Goal: Check status: Check status

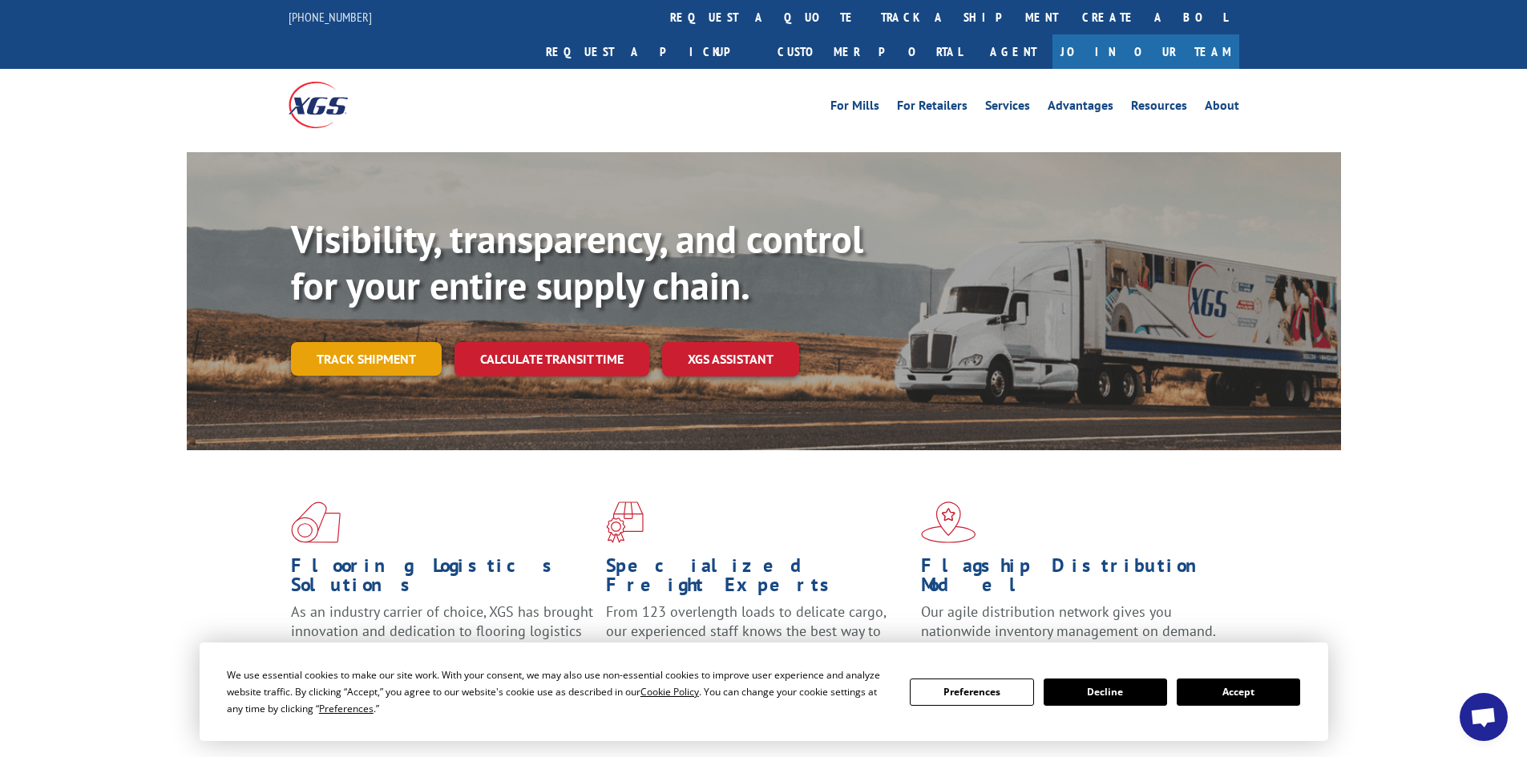
click at [384, 342] on link "Track shipment" at bounding box center [366, 359] width 151 height 34
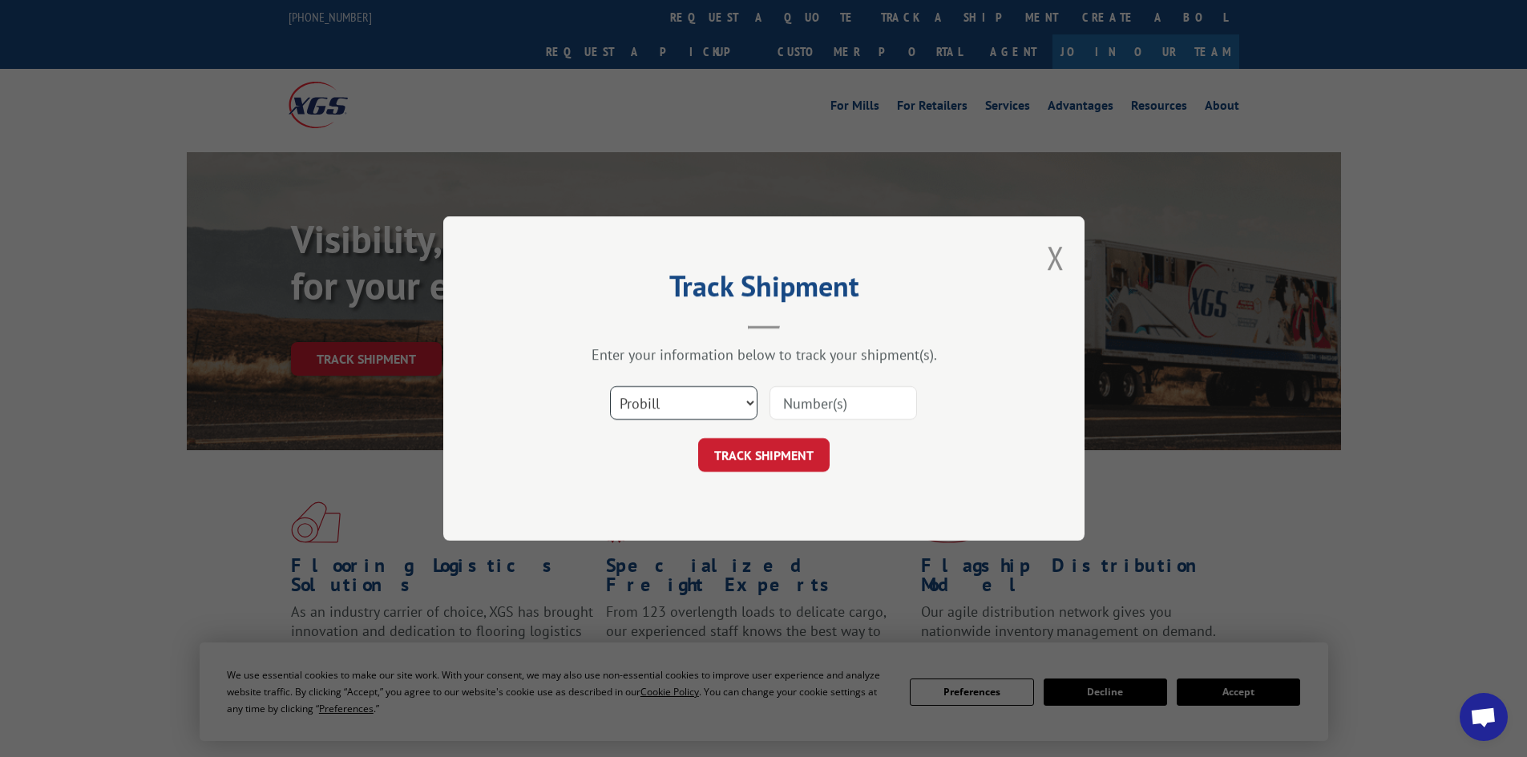
click at [725, 397] on select "Select category... Probill BOL PO" at bounding box center [683, 403] width 147 height 34
select select "bol"
click at [610, 386] on select "Select category... Probill BOL PO" at bounding box center [683, 403] width 147 height 34
click at [806, 402] on input at bounding box center [842, 403] width 147 height 34
type input "2841992"
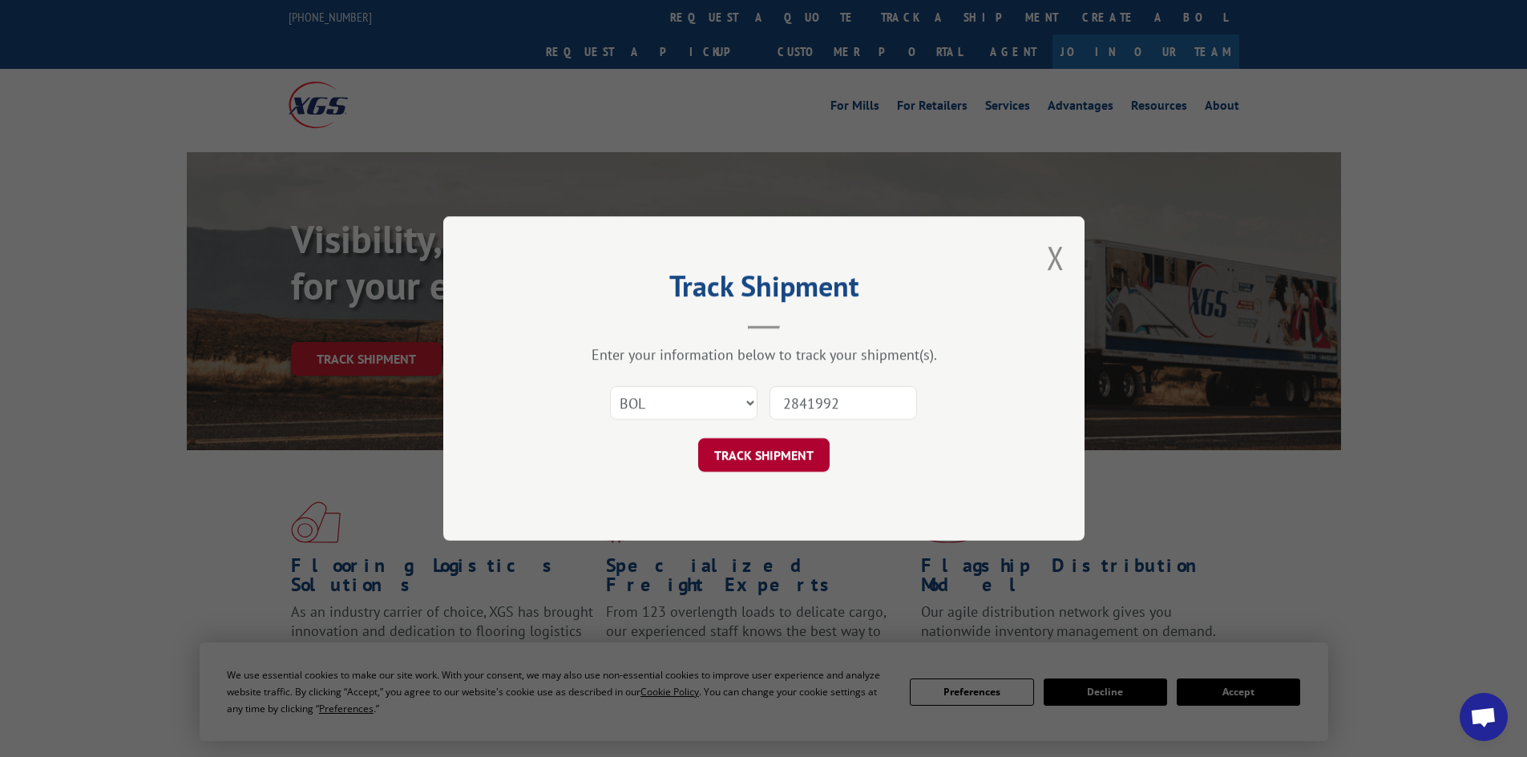
click at [801, 466] on button "TRACK SHIPMENT" at bounding box center [763, 455] width 131 height 34
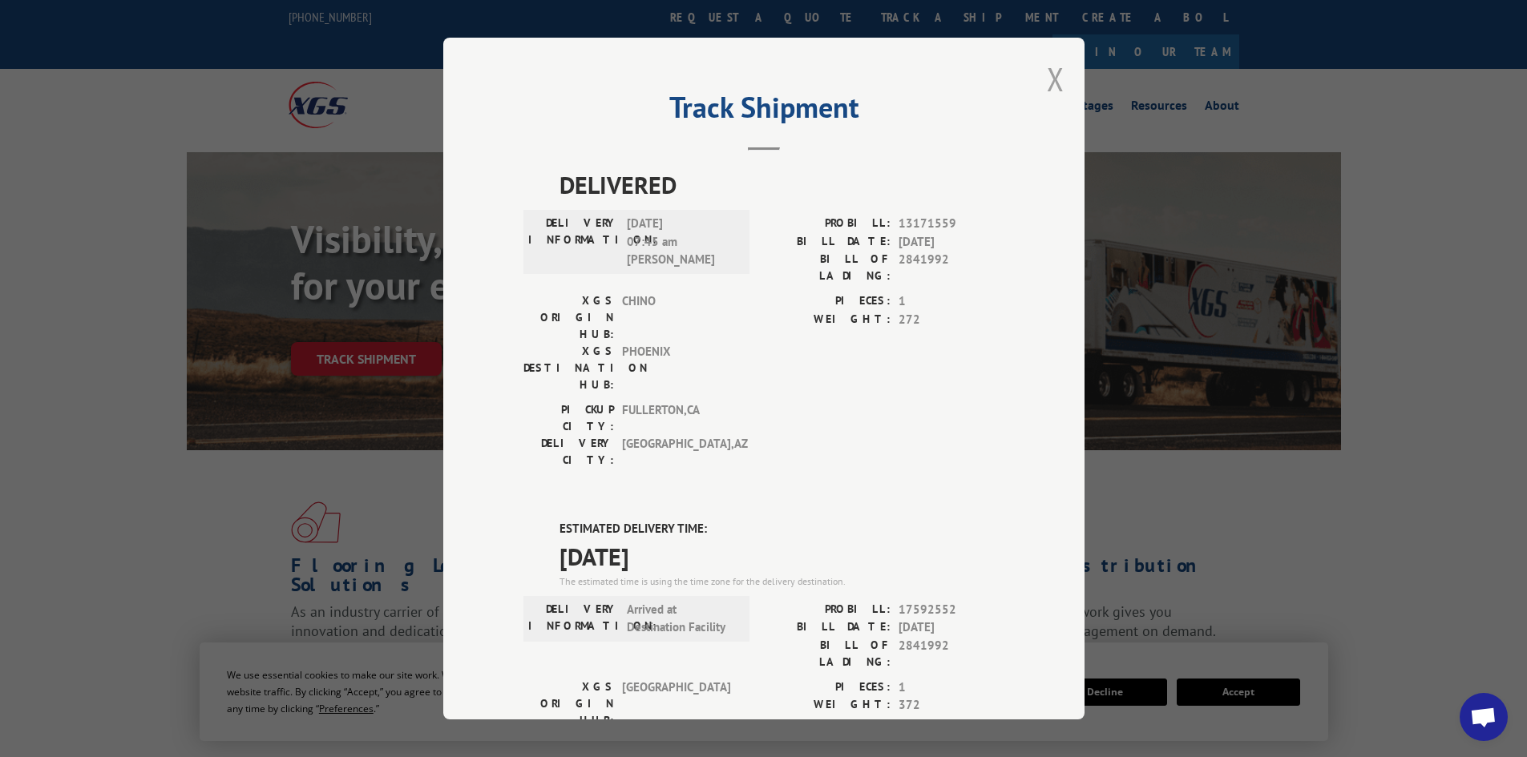
click at [1050, 78] on button "Close modal" at bounding box center [1056, 79] width 18 height 42
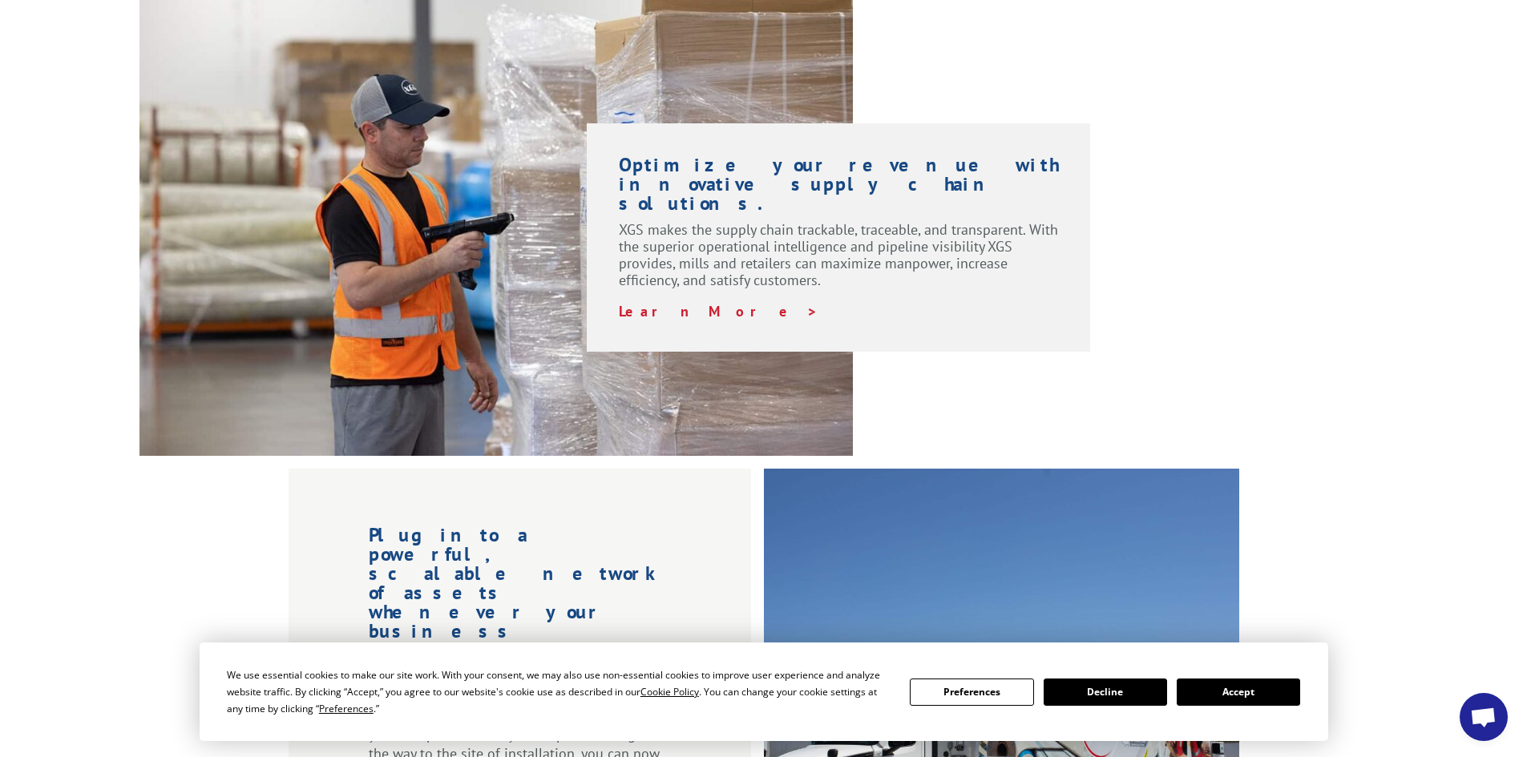
scroll to position [1202, 0]
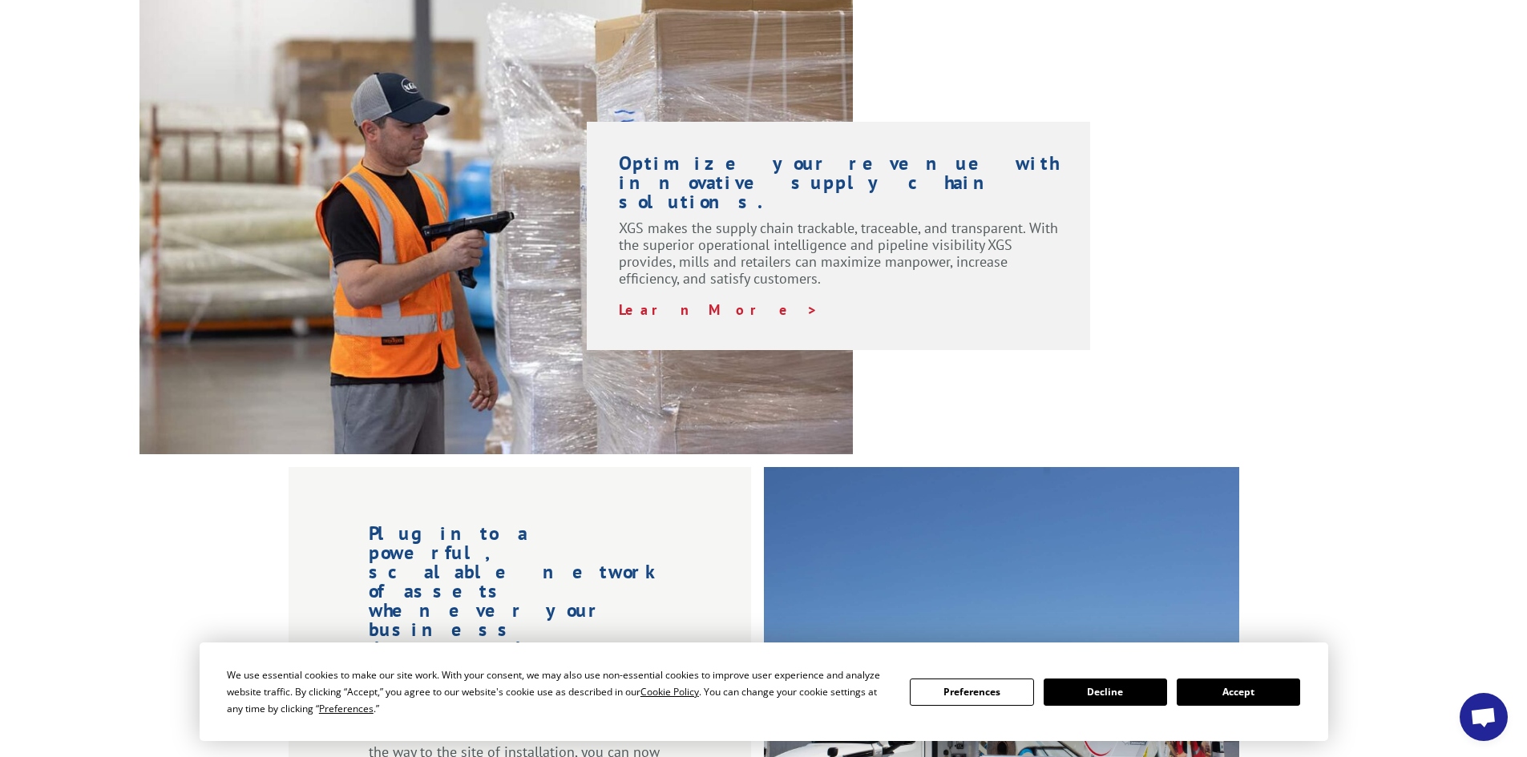
click at [1261, 696] on button "Accept" at bounding box center [1238, 692] width 123 height 27
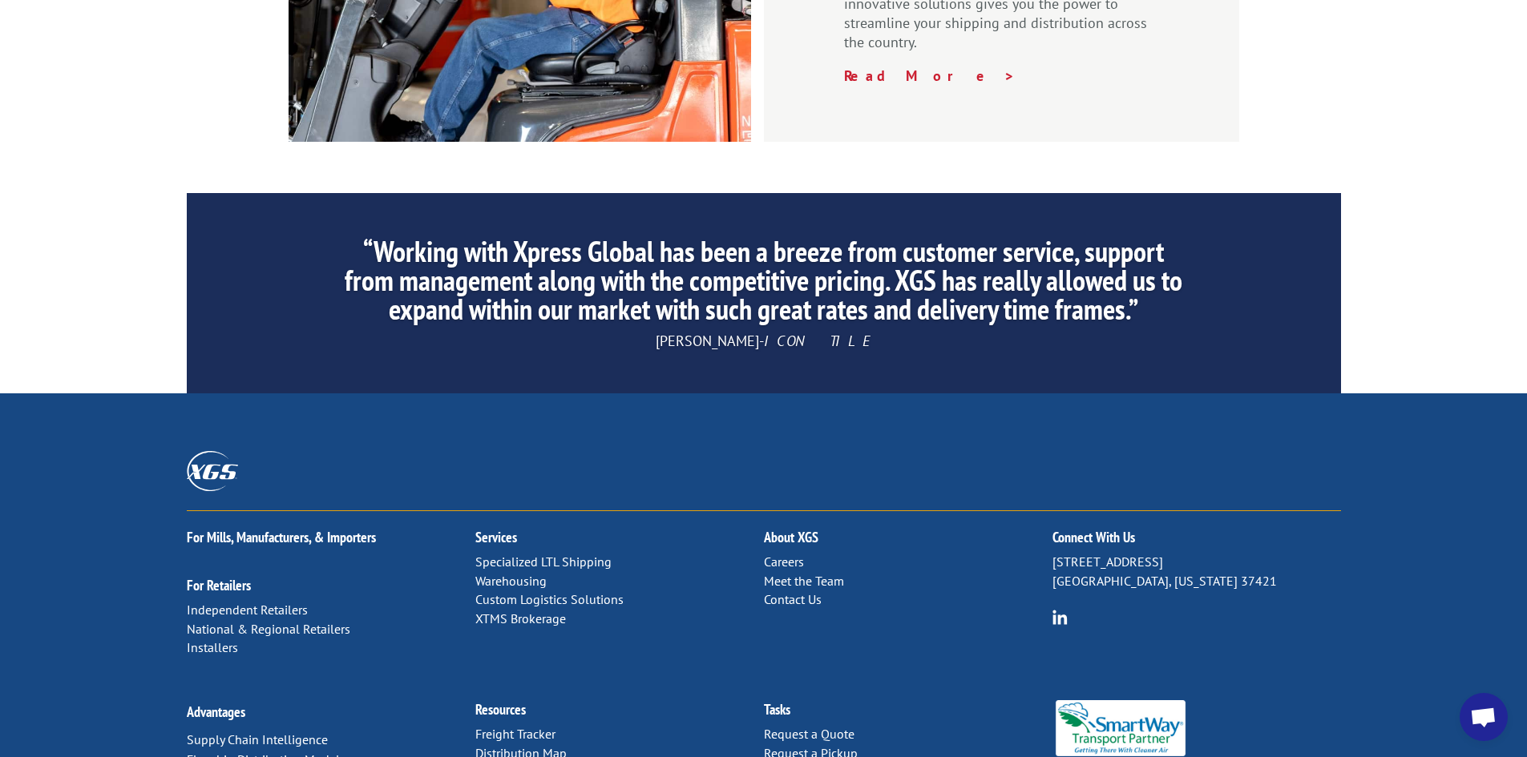
scroll to position [2415, 0]
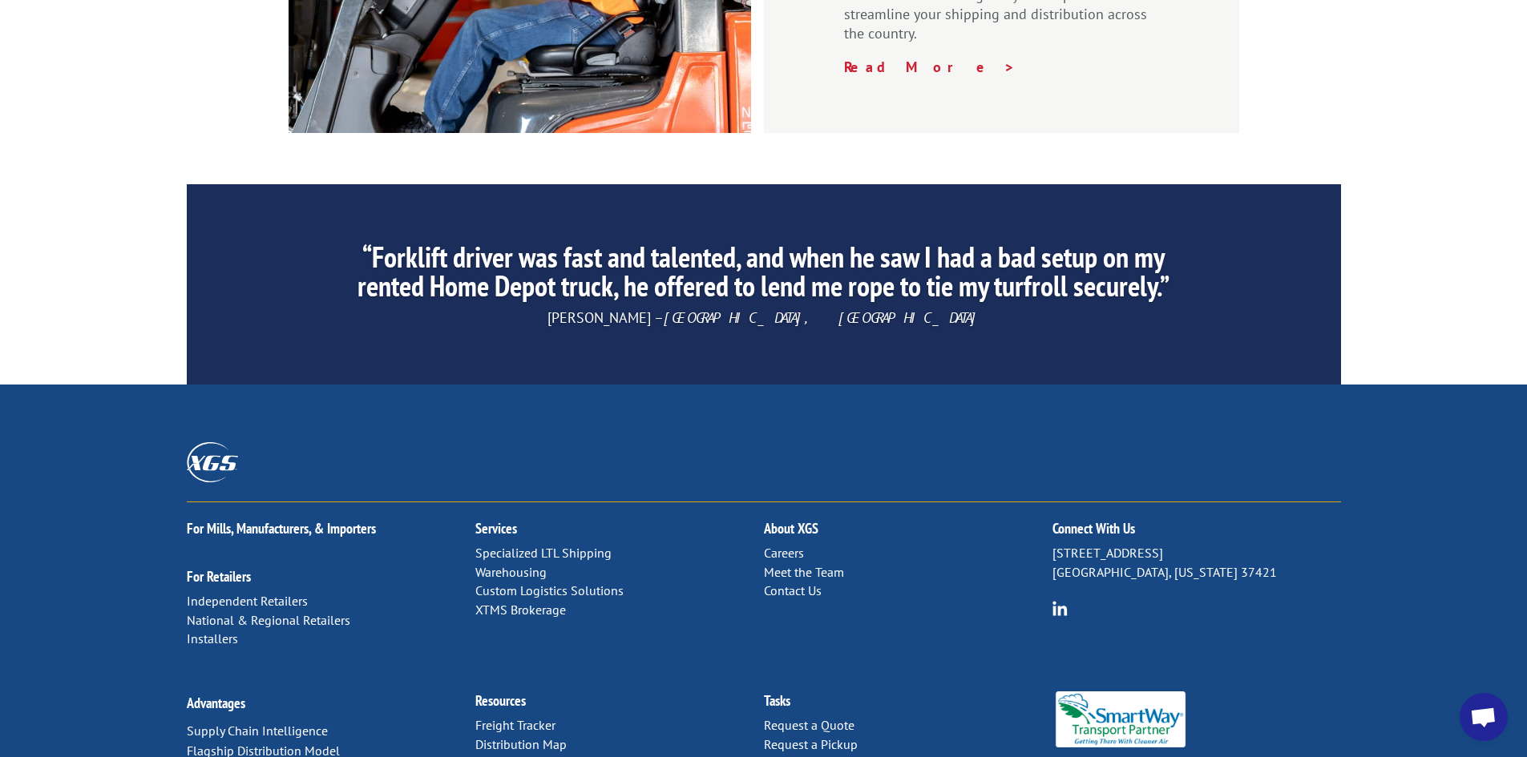
click at [809, 583] on link "Contact Us" at bounding box center [793, 591] width 58 height 16
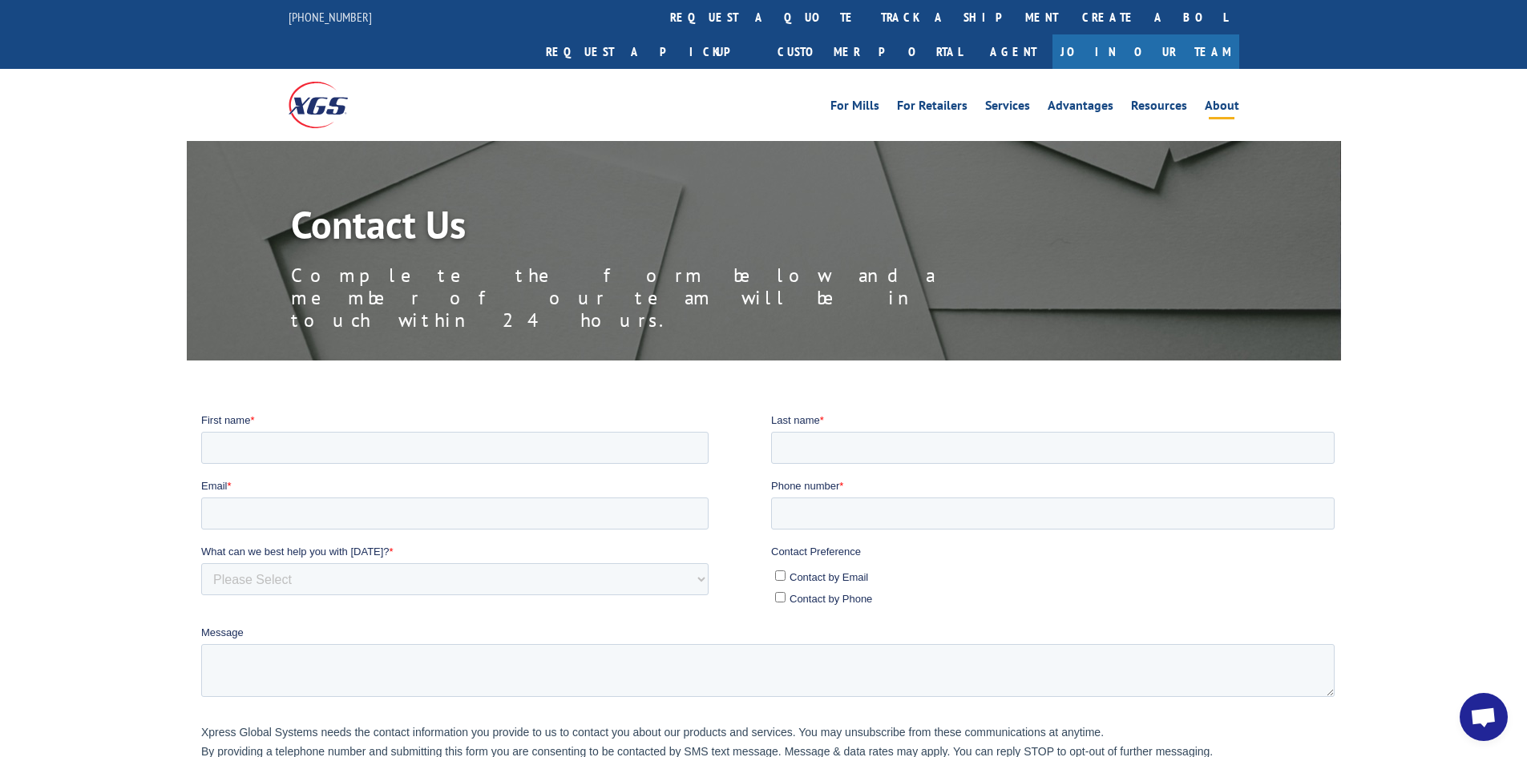
click at [1221, 99] on link "About" at bounding box center [1222, 108] width 34 height 18
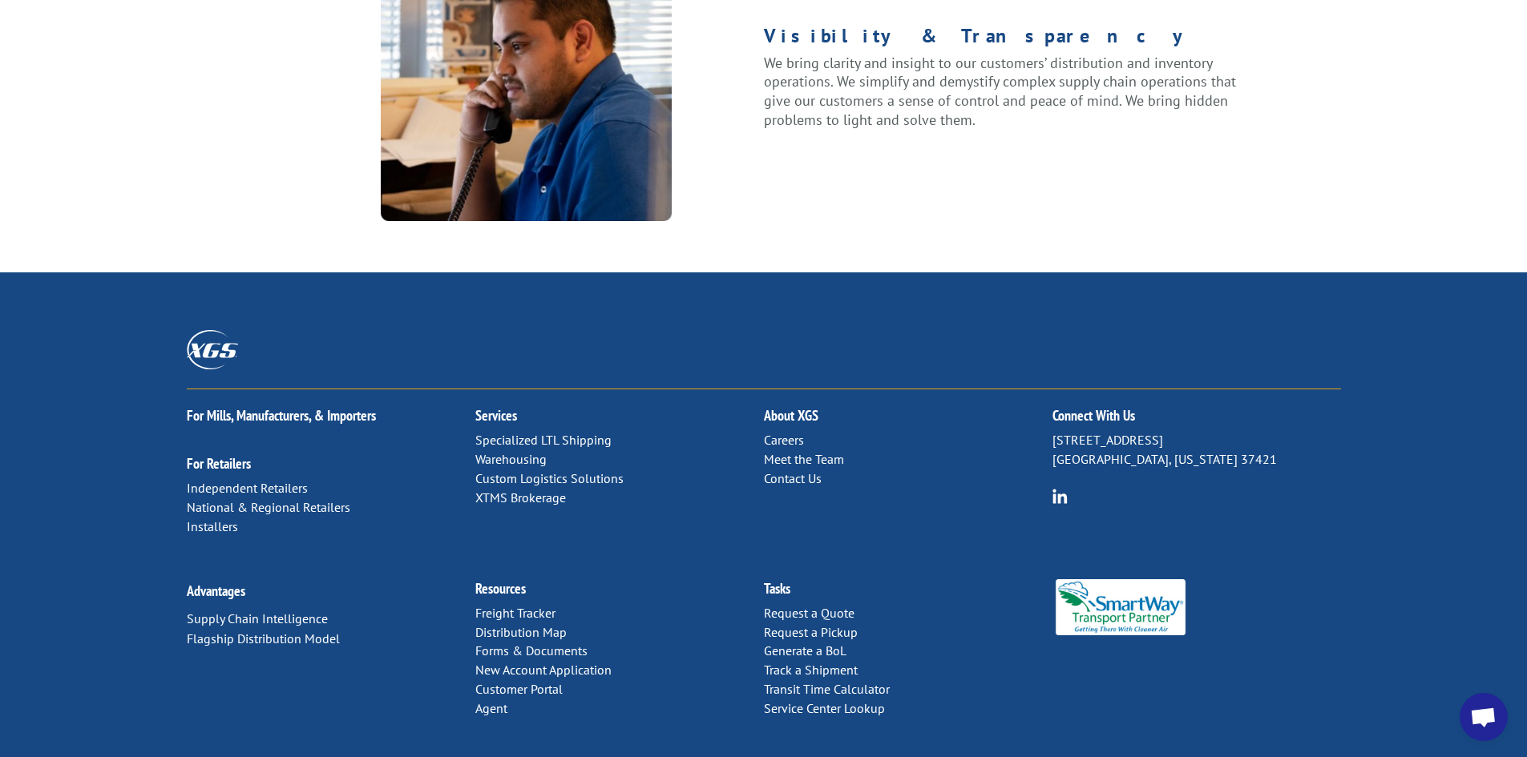
scroll to position [2036, 0]
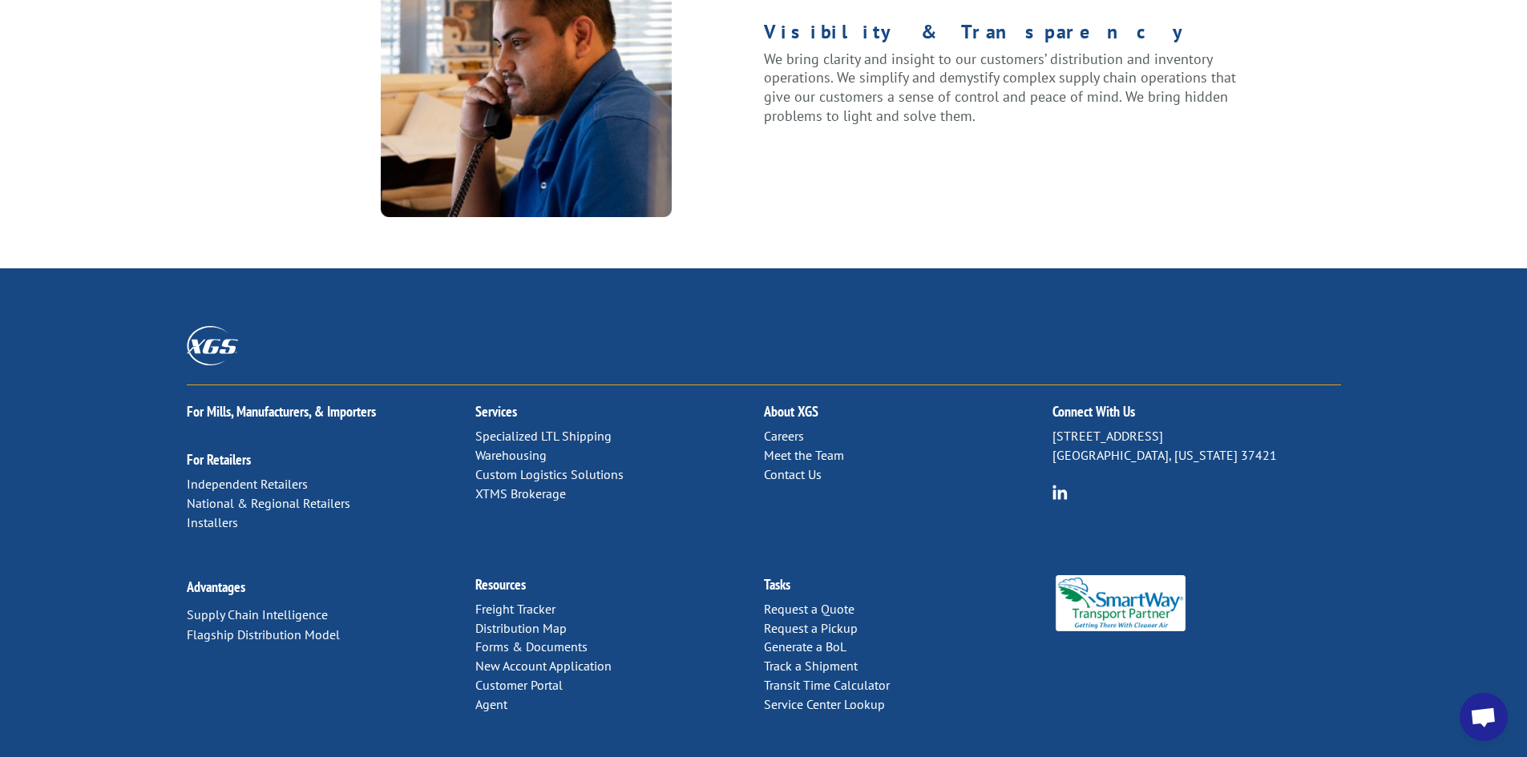
click at [788, 428] on link "Careers" at bounding box center [784, 436] width 40 height 16
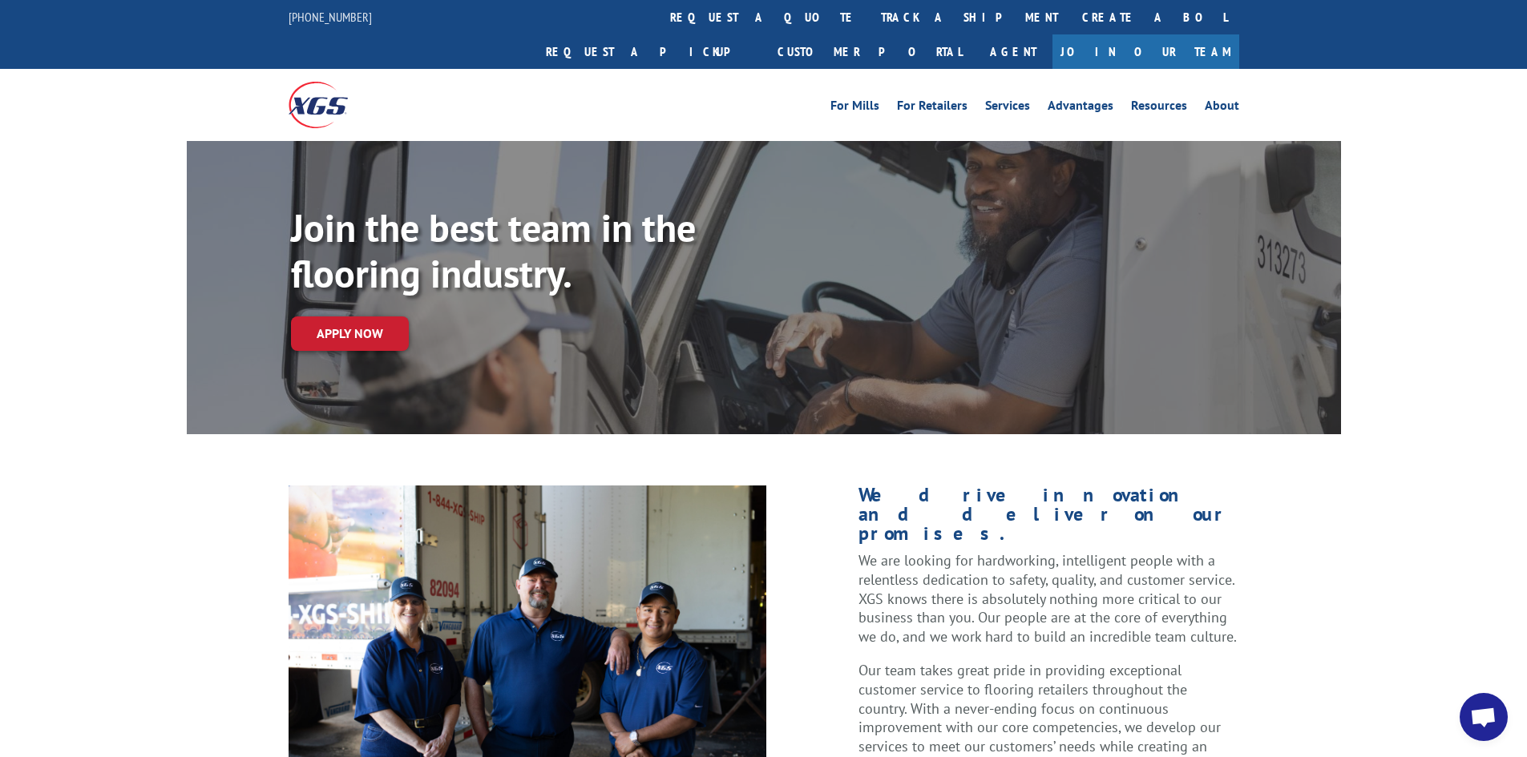
click at [514, 387] on div "Join the best team in the flooring industry. Apply now" at bounding box center [764, 287] width 1154 height 293
